Goal: Use online tool/utility: Utilize a website feature to perform a specific function

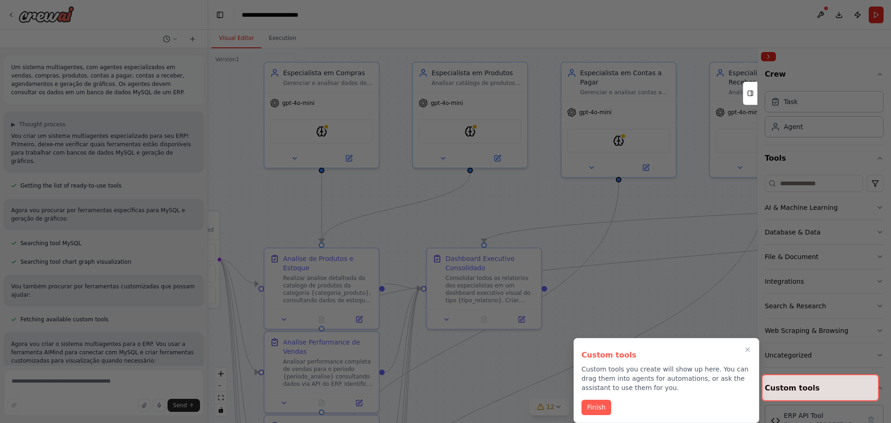
scroll to position [413, 0]
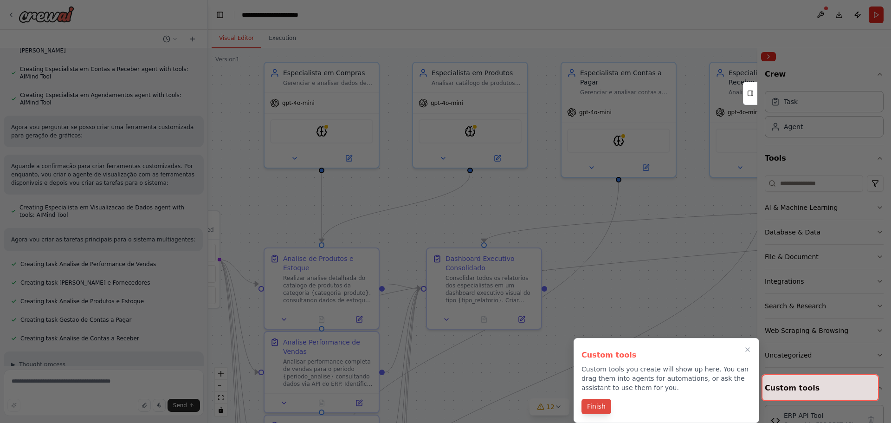
click at [602, 406] on button "Finish" at bounding box center [597, 406] width 30 height 15
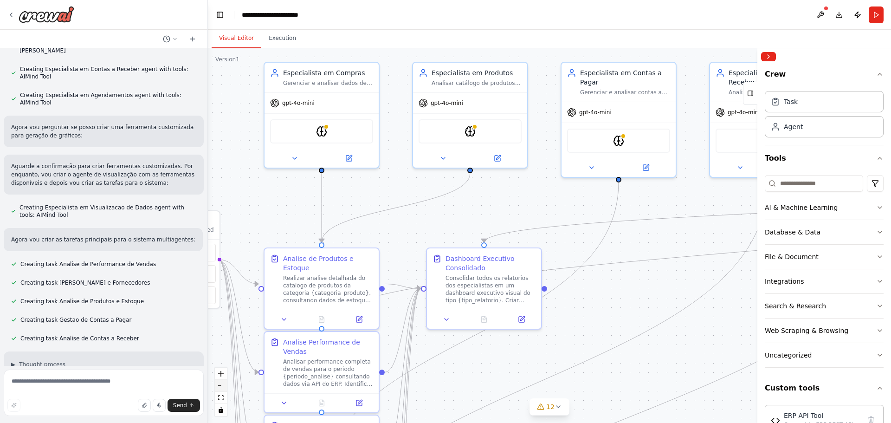
click at [220, 385] on icon "zoom out" at bounding box center [221, 385] width 6 height 1
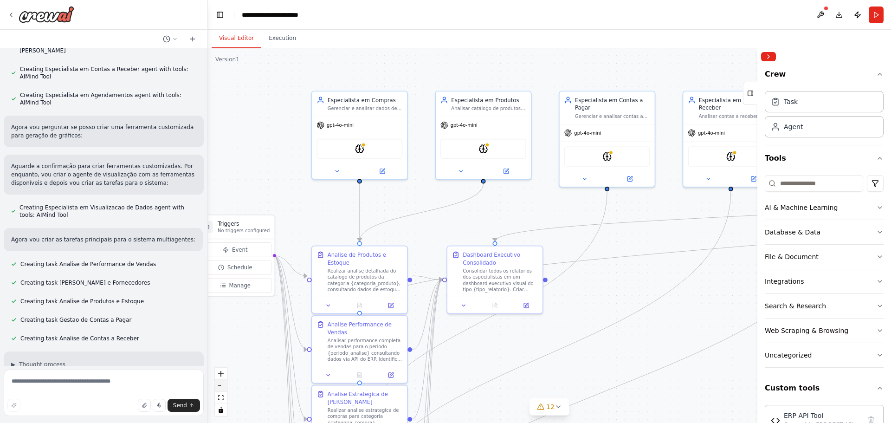
click at [220, 385] on icon "zoom out" at bounding box center [221, 385] width 6 height 1
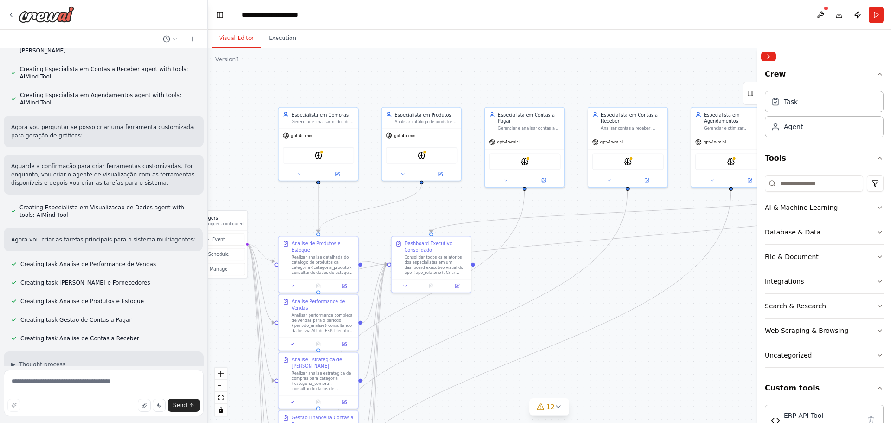
drag, startPoint x: 286, startPoint y: 374, endPoint x: 213, endPoint y: 366, distance: 73.3
click at [213, 366] on div ".deletable-edge-delete-btn { width: 20px; height: 20px; border: 0px solid #ffff…" at bounding box center [549, 235] width 683 height 375
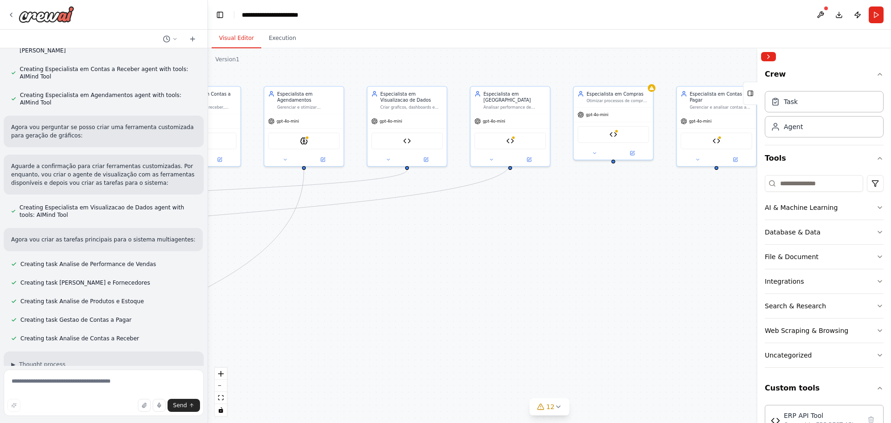
drag, startPoint x: 713, startPoint y: 354, endPoint x: 286, endPoint y: 333, distance: 427.5
click at [286, 333] on div ".deletable-edge-delete-btn { width: 20px; height: 20px; border: 0px solid #ffff…" at bounding box center [549, 235] width 683 height 375
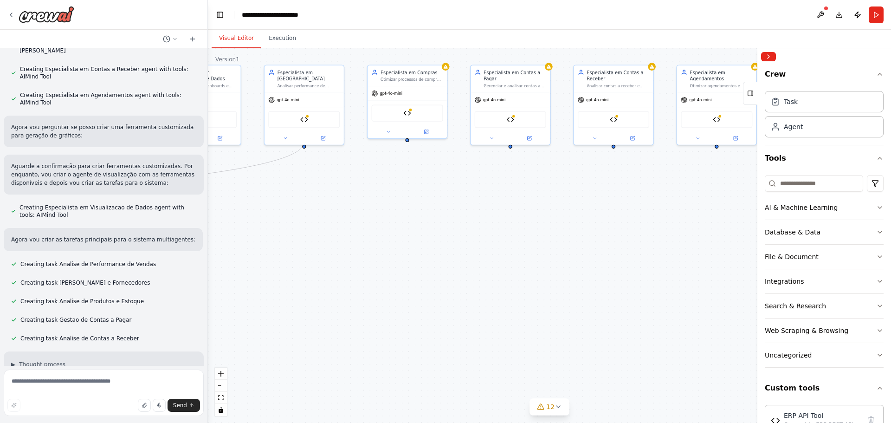
drag, startPoint x: 688, startPoint y: 302, endPoint x: 701, endPoint y: 254, distance: 49.4
click at [699, 254] on div ".deletable-edge-delete-btn { width: 20px; height: 20px; border: 0px solid #ffff…" at bounding box center [549, 235] width 683 height 375
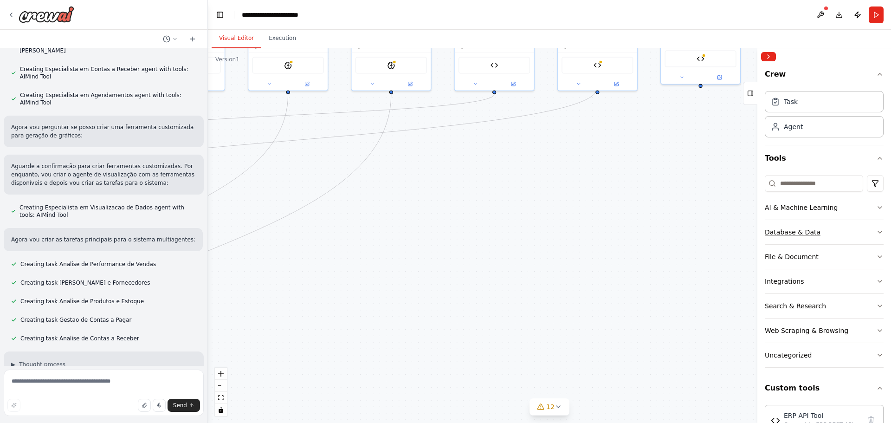
drag, startPoint x: 425, startPoint y: 291, endPoint x: 797, endPoint y: 244, distance: 375.7
click at [797, 244] on div "Um sistema multiagentes, com agentes especializados em vendas, compras, produto…" at bounding box center [445, 211] width 891 height 423
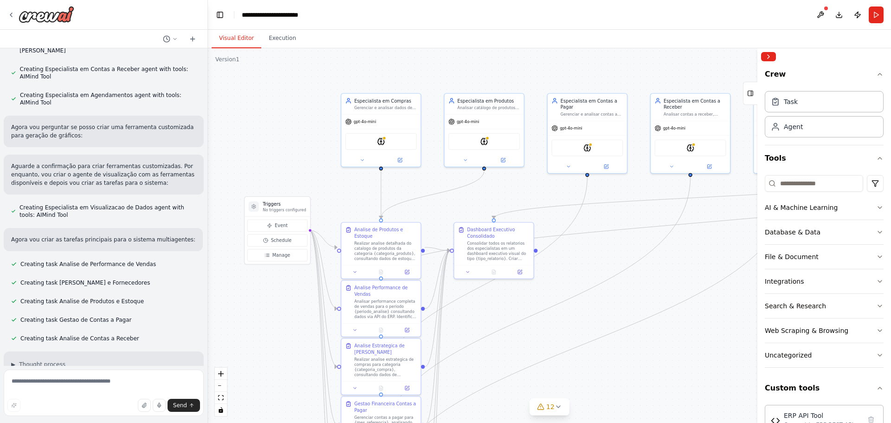
drag, startPoint x: 510, startPoint y: 294, endPoint x: 573, endPoint y: 402, distance: 125.2
click at [587, 404] on div ".deletable-edge-delete-btn { width: 20px; height: 20px; border: 0px solid #ffff…" at bounding box center [549, 235] width 683 height 375
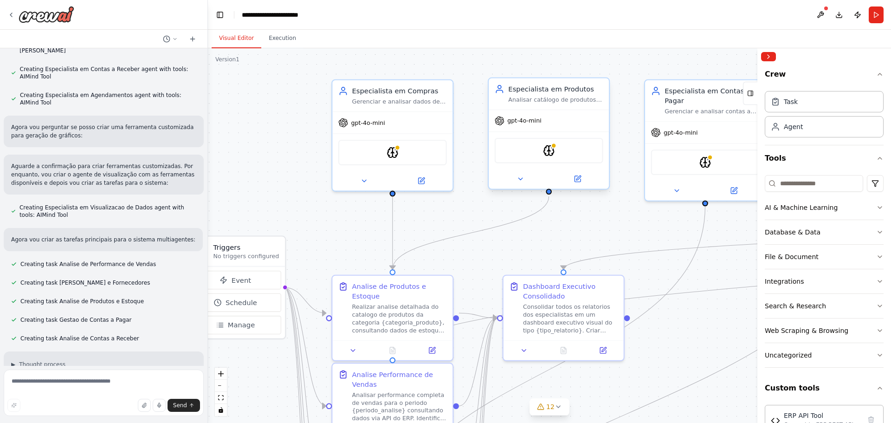
click at [522, 97] on div "Analisar catálogo de produtos, performance, estoques e rotatividade, fornecendo…" at bounding box center [555, 100] width 95 height 8
click at [549, 149] on img at bounding box center [549, 151] width 12 height 12
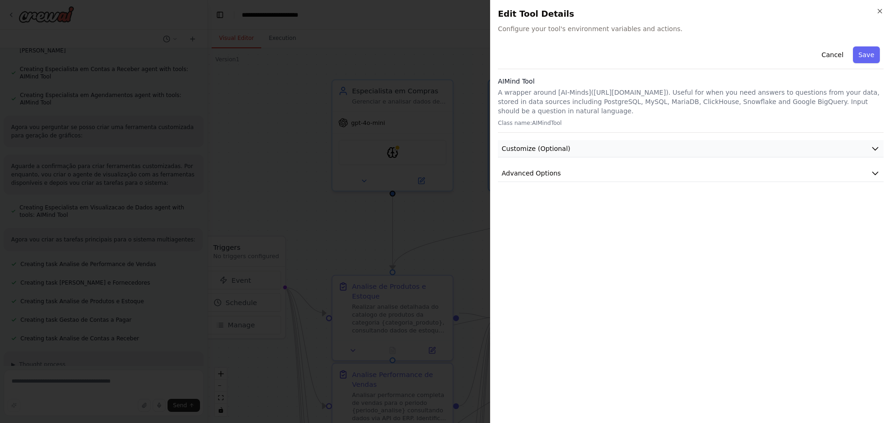
click at [874, 147] on icon "button" at bounding box center [875, 148] width 9 height 9
click at [877, 172] on icon "button" at bounding box center [875, 172] width 9 height 9
click at [879, 12] on icon "button" at bounding box center [880, 11] width 4 height 4
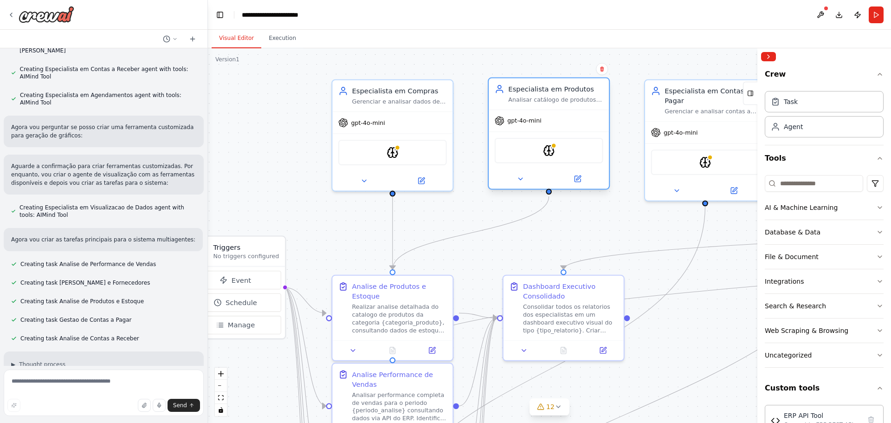
click at [507, 122] on span "gpt-4o-mini" at bounding box center [524, 121] width 34 height 8
click at [575, 178] on icon at bounding box center [578, 179] width 6 height 6
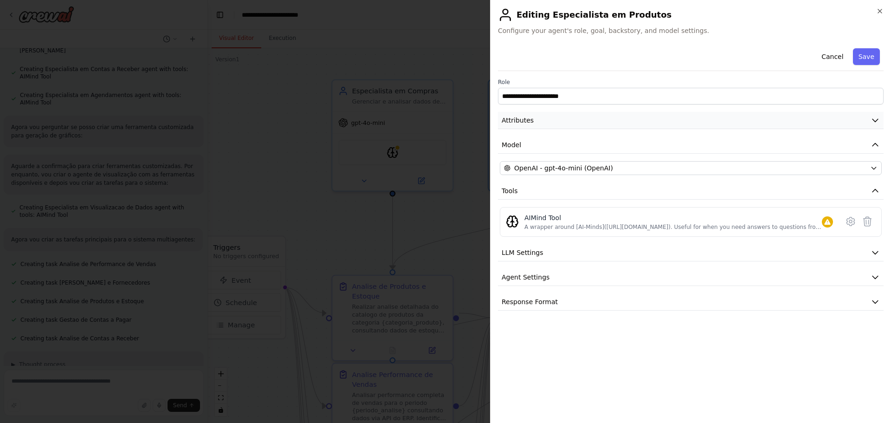
click at [744, 118] on button "Attributes" at bounding box center [691, 120] width 386 height 17
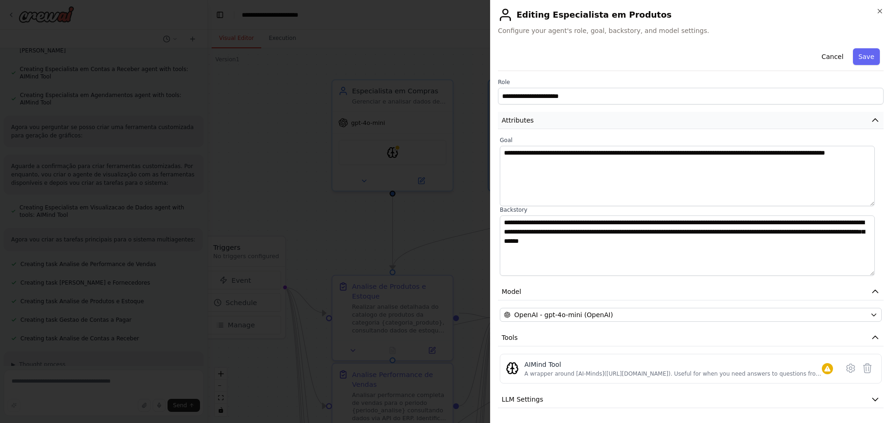
click at [744, 118] on button "Attributes" at bounding box center [691, 120] width 386 height 17
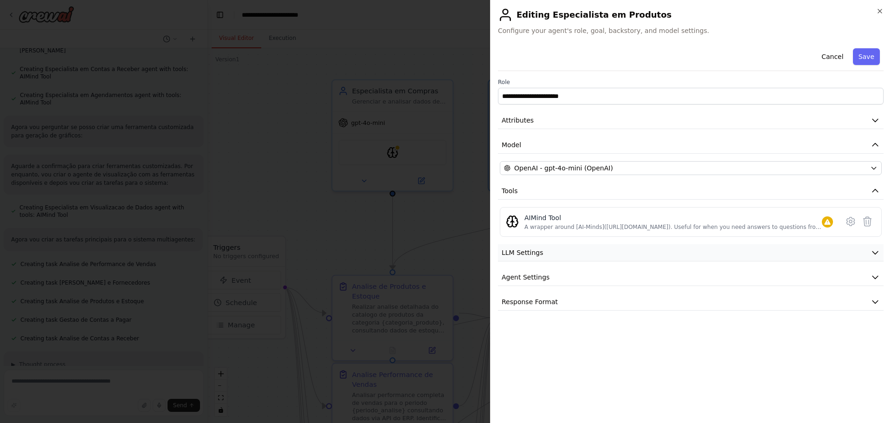
click at [559, 253] on button "LLM Settings" at bounding box center [691, 252] width 386 height 17
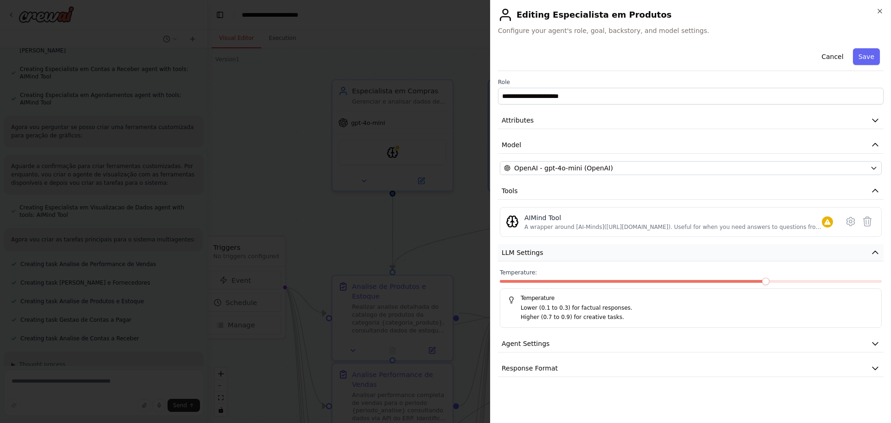
click at [559, 253] on button "LLM Settings" at bounding box center [691, 252] width 386 height 17
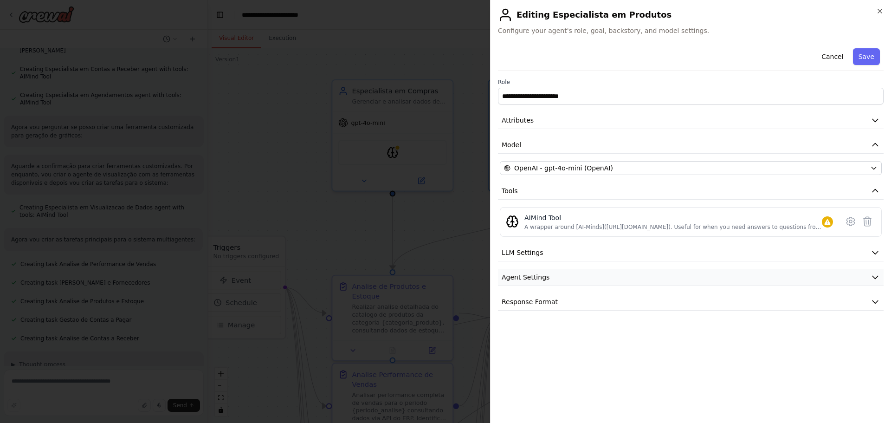
click at [556, 279] on button "Agent Settings" at bounding box center [691, 277] width 386 height 17
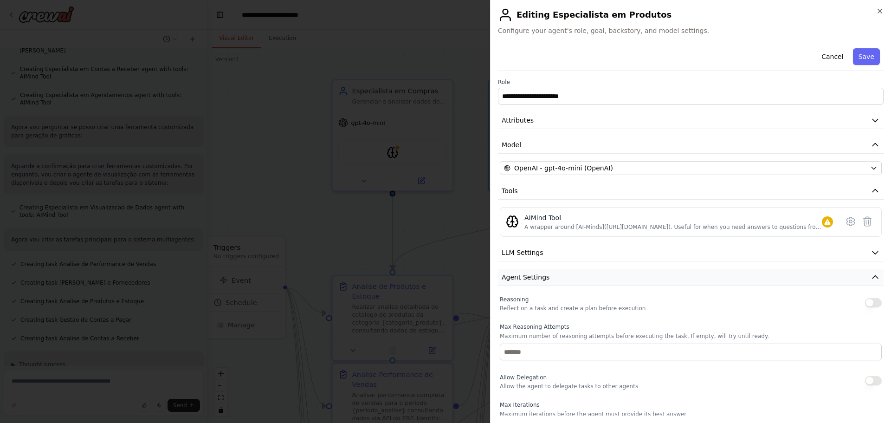
click at [556, 276] on button "Agent Settings" at bounding box center [691, 277] width 386 height 17
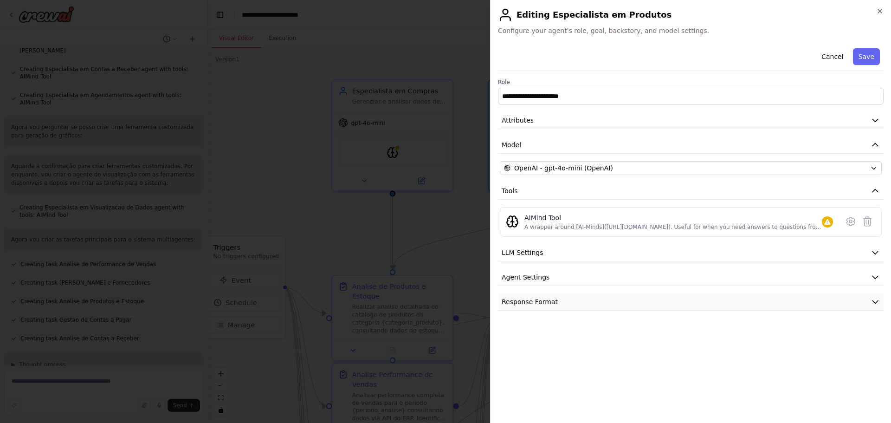
click at [574, 302] on button "Response Format" at bounding box center [691, 301] width 386 height 17
click at [574, 300] on button "Response Format" at bounding box center [691, 301] width 386 height 17
click at [558, 278] on button "Agent Settings" at bounding box center [691, 277] width 386 height 17
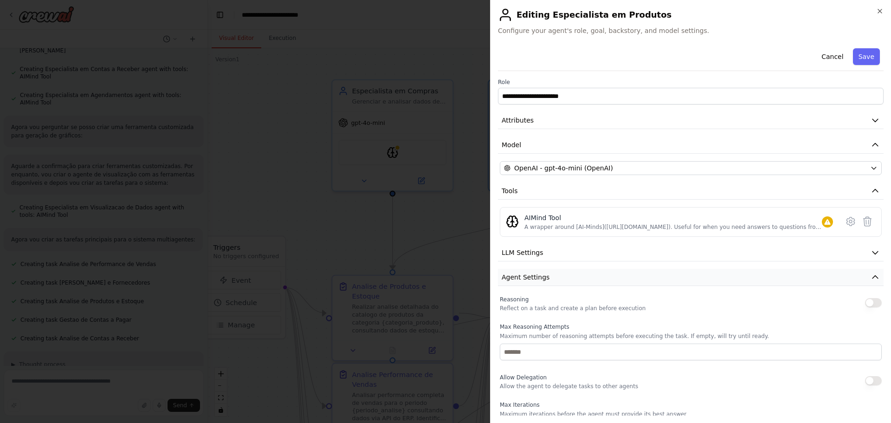
click at [558, 277] on button "Agent Settings" at bounding box center [691, 277] width 386 height 17
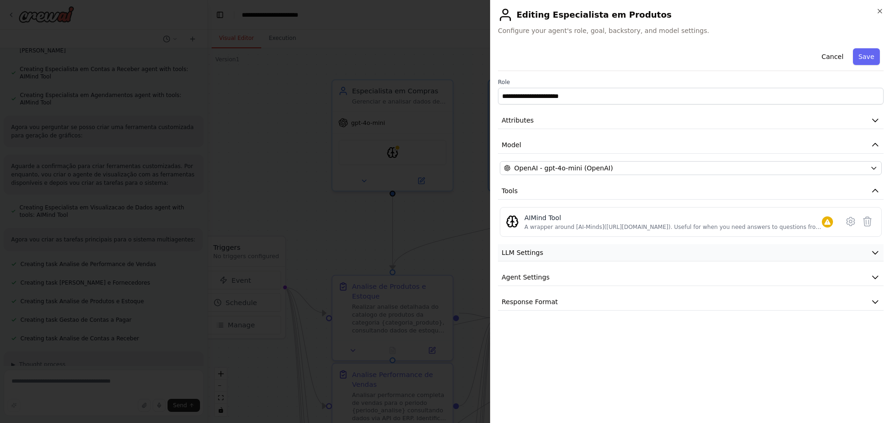
click at [554, 246] on button "LLM Settings" at bounding box center [691, 252] width 386 height 17
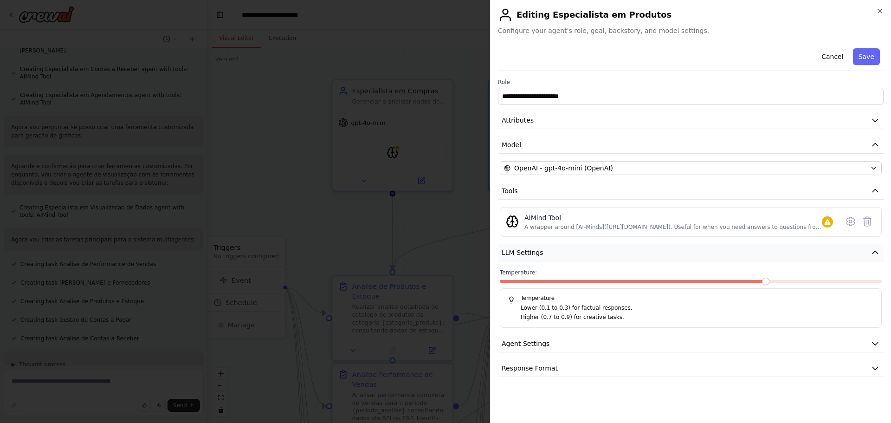
click at [554, 246] on button "LLM Settings" at bounding box center [691, 252] width 386 height 17
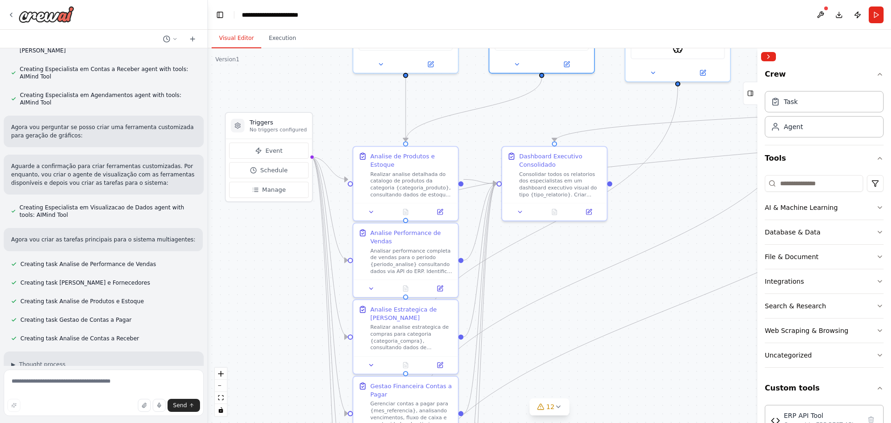
drag, startPoint x: 280, startPoint y: 393, endPoint x: 275, endPoint y: 272, distance: 121.7
click at [275, 272] on div ".deletable-edge-delete-btn { width: 20px; height: 20px; border: 0px solid #ffff…" at bounding box center [549, 235] width 683 height 375
click at [397, 175] on div "Realizar analise detalhada do catalogo de produtos da categoria {categoria_prod…" at bounding box center [411, 182] width 83 height 27
click at [427, 181] on div "Realizar analise detalhada do catalogo de produtos da categoria {categoria_prod…" at bounding box center [411, 182] width 83 height 27
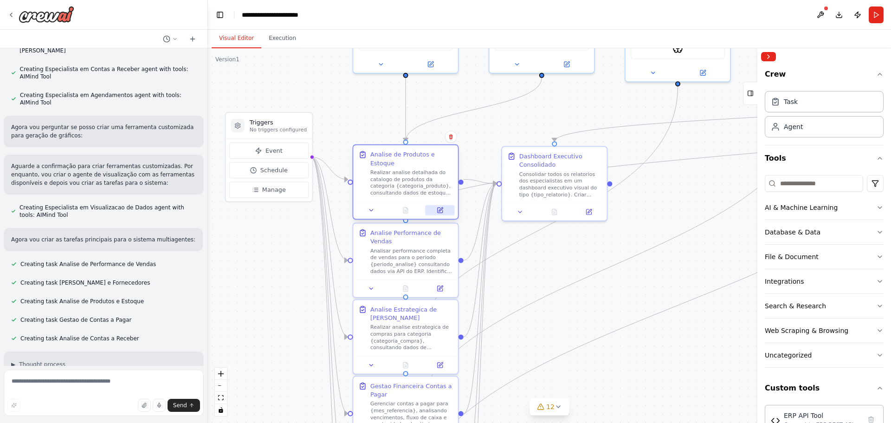
click at [440, 207] on icon at bounding box center [441, 209] width 4 height 4
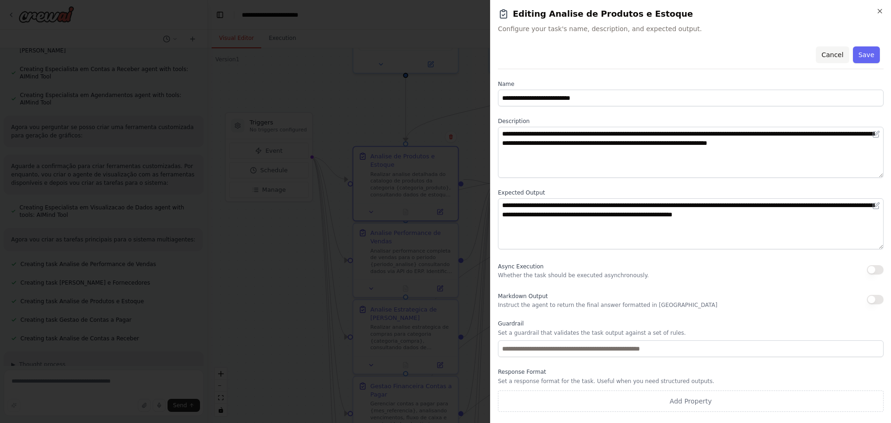
click at [834, 53] on button "Cancel" at bounding box center [832, 54] width 33 height 17
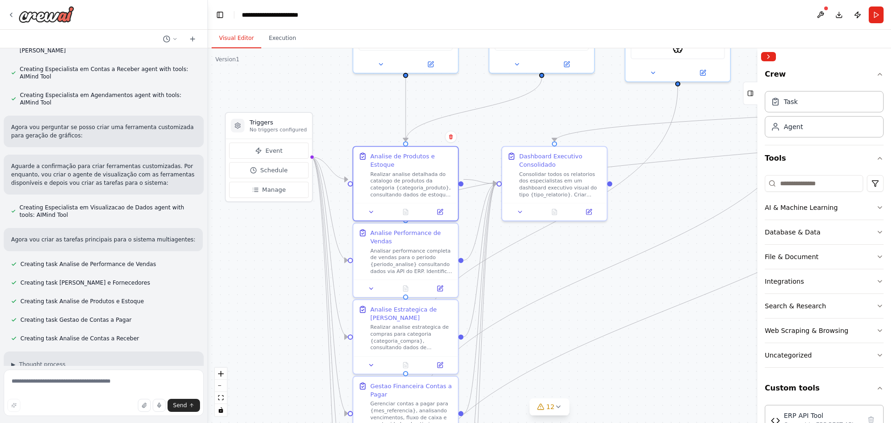
drag, startPoint x: 285, startPoint y: 339, endPoint x: 531, endPoint y: 322, distance: 245.7
click at [286, 338] on div ".deletable-edge-delete-btn { width: 20px; height: 20px; border: 0px solid #ffff…" at bounding box center [549, 235] width 683 height 375
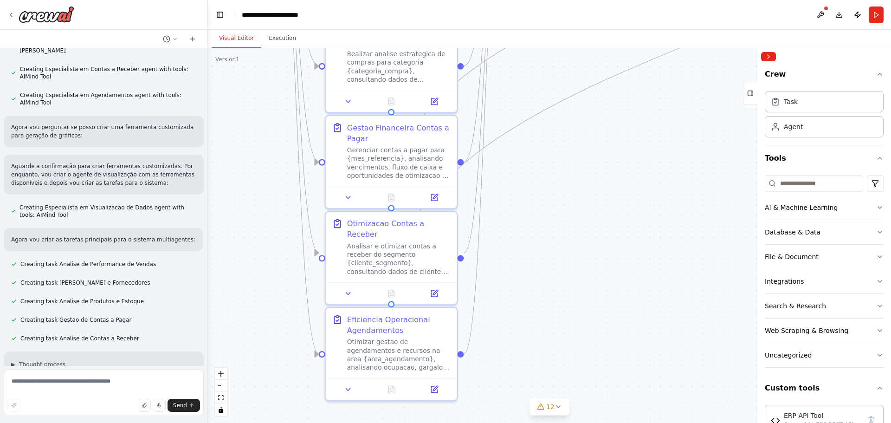
drag, startPoint x: 530, startPoint y: 317, endPoint x: 601, endPoint y: 66, distance: 260.6
click at [601, 66] on div ".deletable-edge-delete-btn { width: 20px; height: 20px; border: 0px solid #ffff…" at bounding box center [549, 235] width 683 height 375
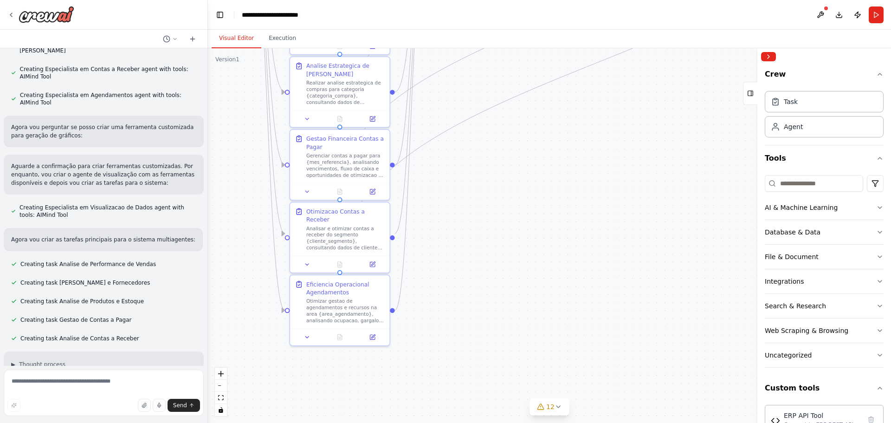
drag, startPoint x: 659, startPoint y: 228, endPoint x: 537, endPoint y: 236, distance: 121.4
click at [537, 236] on div ".deletable-edge-delete-btn { width: 20px; height: 20px; border: 0px solid #ffff…" at bounding box center [549, 235] width 683 height 375
click at [374, 334] on icon at bounding box center [373, 335] width 4 height 4
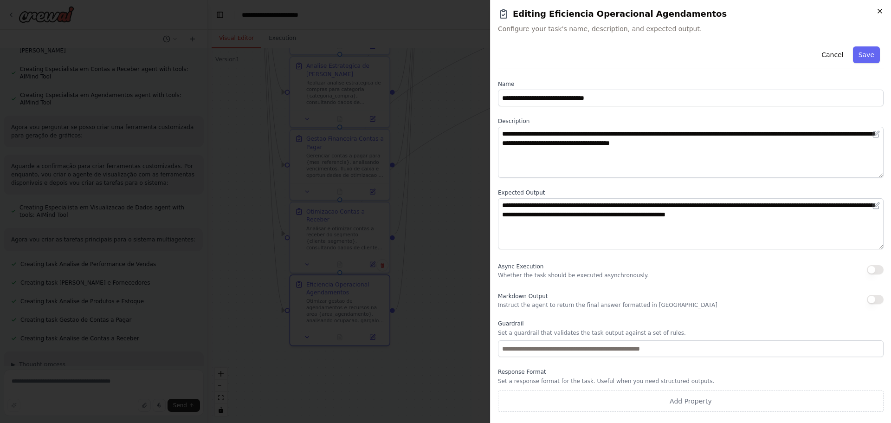
click at [878, 8] on icon "button" at bounding box center [879, 10] width 7 height 7
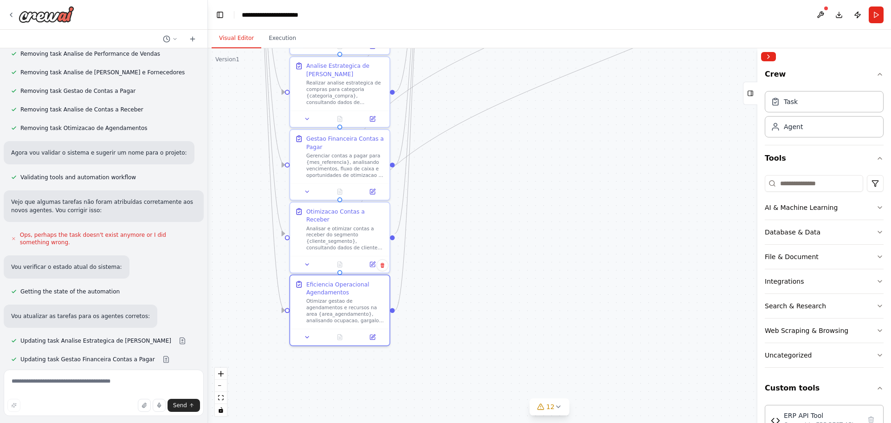
scroll to position [2548, 0]
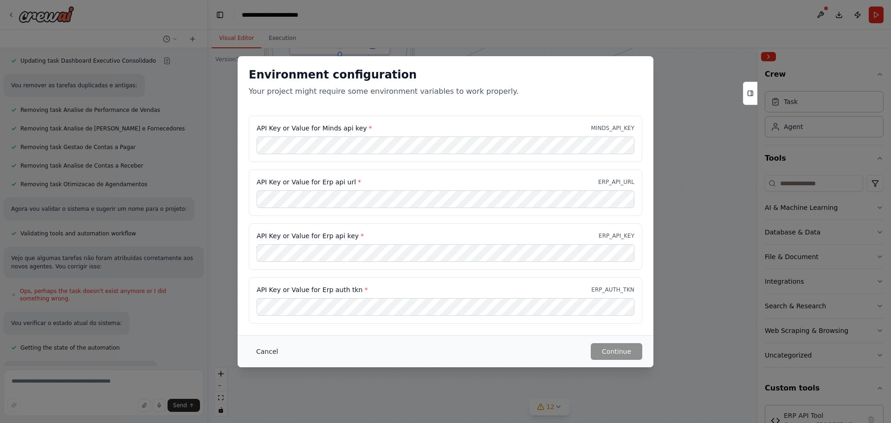
click at [262, 351] on button "Cancel" at bounding box center [267, 351] width 37 height 17
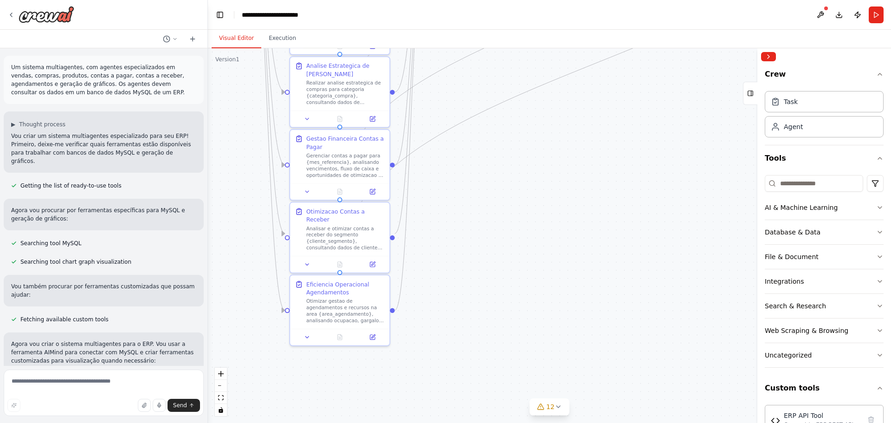
scroll to position [2472, 0]
